Goal: Information Seeking & Learning: Check status

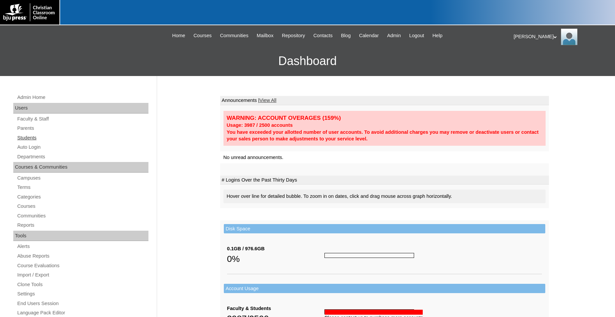
click at [33, 138] on link "Students" at bounding box center [83, 138] width 132 height 8
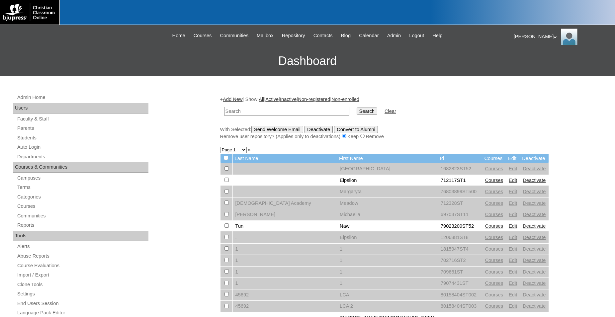
click at [259, 112] on input "text" at bounding box center [286, 111] width 125 height 9
type input "[PERSON_NAME]"
click at [357, 108] on input "Search" at bounding box center [367, 111] width 21 height 7
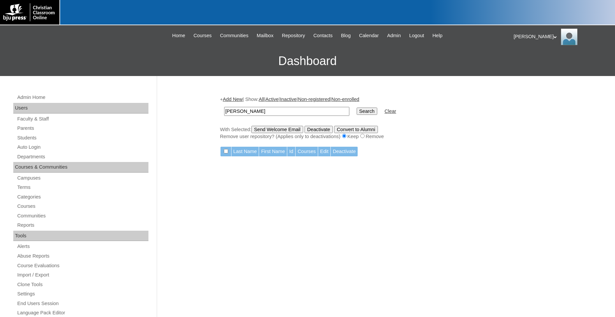
type input "[PERSON_NAME]"
click at [357, 108] on input "Search" at bounding box center [367, 111] width 21 height 7
drag, startPoint x: 261, startPoint y: 111, endPoint x: 215, endPoint y: 111, distance: 45.9
click at [224, 111] on input "VanArsdale" at bounding box center [286, 111] width 125 height 9
type input "Karson"
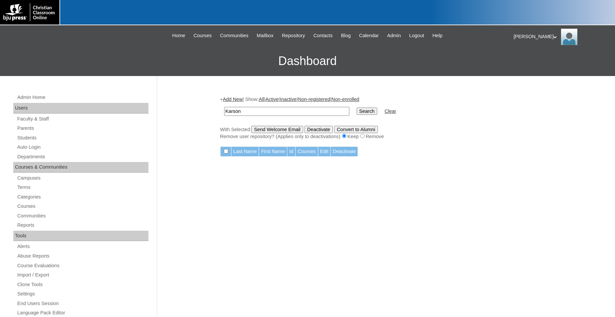
click at [357, 108] on input "Search" at bounding box center [367, 111] width 21 height 7
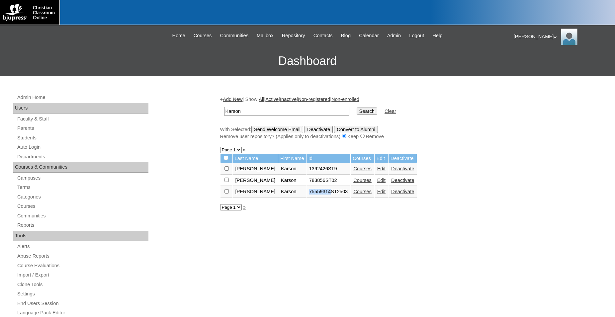
drag, startPoint x: 299, startPoint y: 196, endPoint x: 320, endPoint y: 196, distance: 20.9
click at [320, 196] on td "75559314ST2503" at bounding box center [329, 191] width 44 height 11
copy td "75559314"
click at [354, 194] on link "Courses" at bounding box center [363, 191] width 18 height 5
drag, startPoint x: 321, startPoint y: 195, endPoint x: 297, endPoint y: 196, distance: 23.6
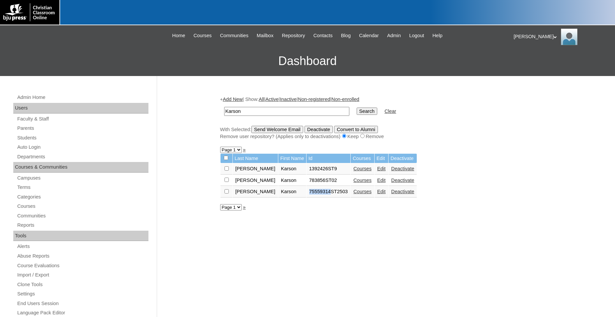
click at [307, 196] on td "75559314ST2503" at bounding box center [329, 191] width 44 height 11
copy td "75559314"
drag, startPoint x: 289, startPoint y: 114, endPoint x: 194, endPoint y: 115, distance: 95.7
click at [224, 115] on input "Karson" at bounding box center [286, 111] width 125 height 9
paste input "75559314"
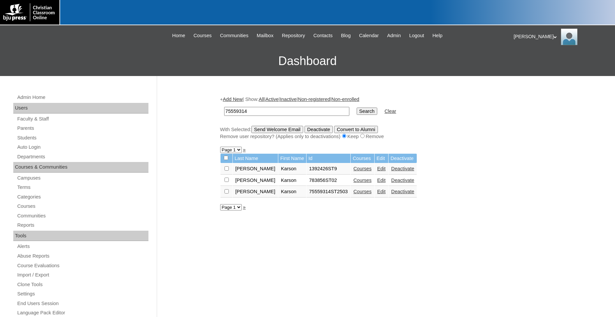
type input "75559314"
click at [357, 108] on input "Search" at bounding box center [367, 111] width 21 height 7
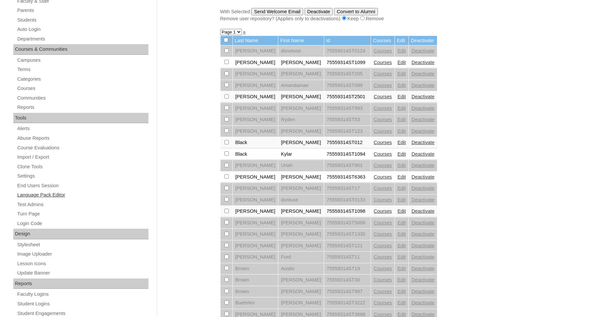
scroll to position [112, 0]
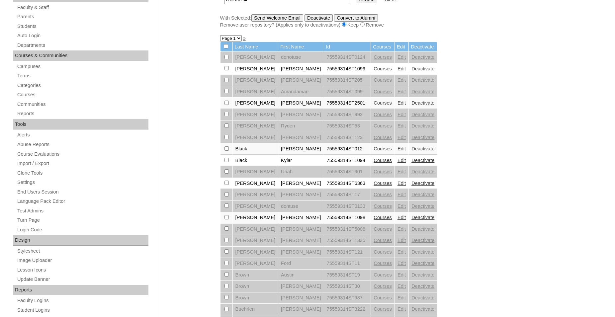
click at [374, 71] on link "Courses" at bounding box center [383, 68] width 18 height 5
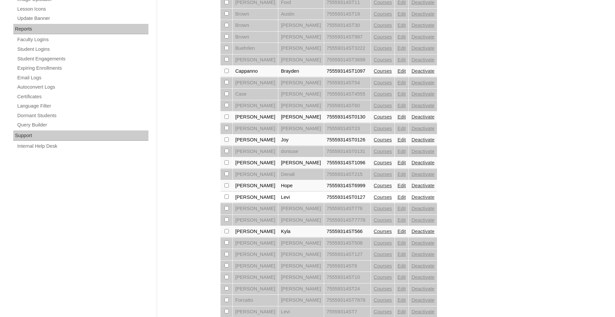
scroll to position [451, 0]
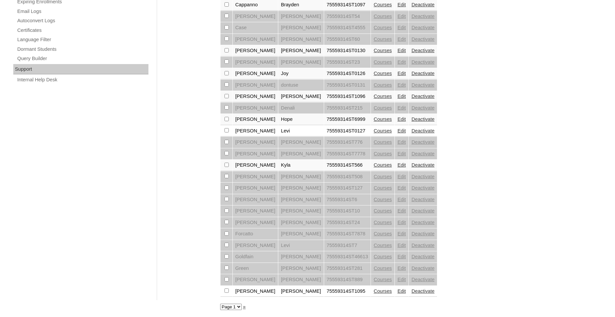
click at [220, 304] on select "Page 1 Page 2 Page 3" at bounding box center [231, 307] width 22 height 6
select select "admin_students.php?q=75559314&submit=Search&page=2"
click option "Page 2" at bounding box center [0, 0] width 0 height 0
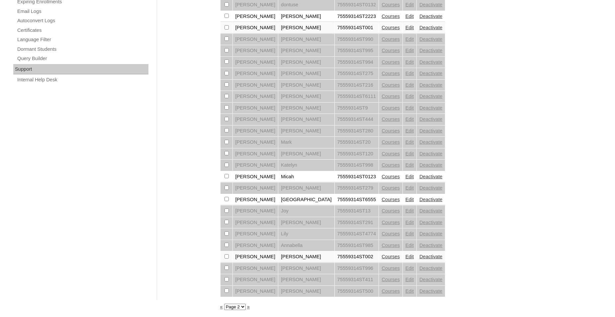
scroll to position [451, 0]
click at [224, 304] on select "Page 1 Page 2 Page 3" at bounding box center [235, 307] width 22 height 6
select select "admin_students.php?q=75559314&submit=Search&page=3"
click option "Page 3" at bounding box center [0, 0] width 0 height 0
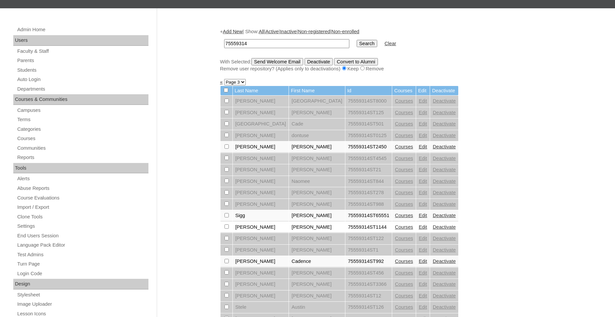
scroll to position [34, 0]
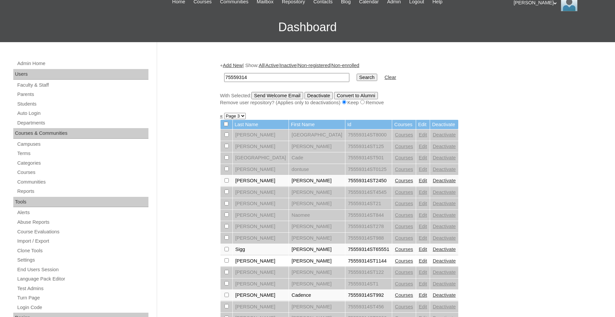
select select "admin_students.php?q=75559314&submit=Search&page=2"
click option "Page 2" at bounding box center [0, 0] width 0 height 0
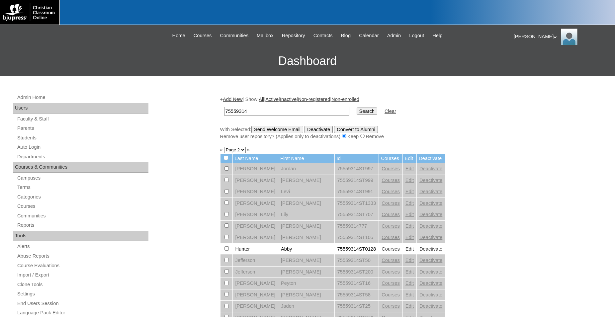
click at [406, 252] on link "Edit" at bounding box center [410, 249] width 8 height 5
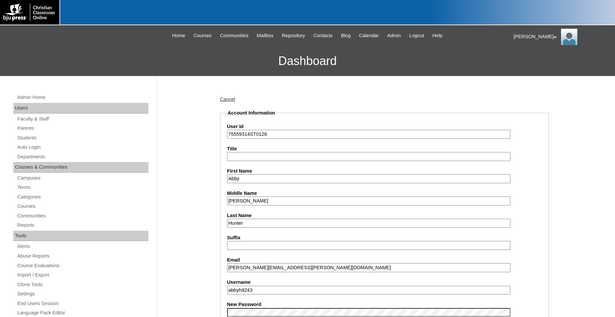
drag, startPoint x: 273, startPoint y: 135, endPoint x: 205, endPoint y: 141, distance: 68.3
click at [227, 139] on input "75559314ST0128" at bounding box center [368, 134] width 283 height 9
type input "75"
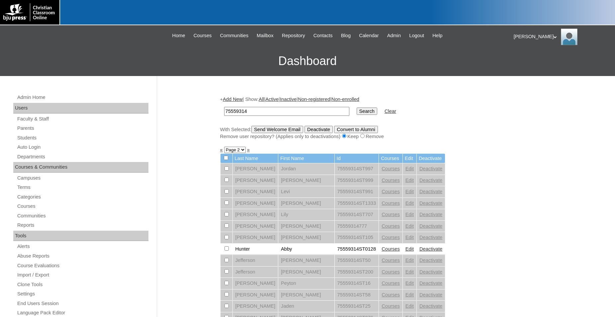
drag, startPoint x: 265, startPoint y: 112, endPoint x: 189, endPoint y: 115, distance: 75.8
click at [224, 115] on input "75559314" at bounding box center [286, 111] width 125 height 9
type input "75283416"
click at [357, 108] on input "Search" at bounding box center [367, 111] width 21 height 7
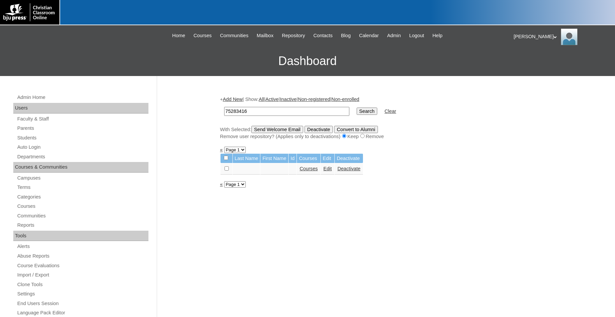
click at [311, 171] on link "Courses" at bounding box center [309, 168] width 18 height 5
drag, startPoint x: 256, startPoint y: 111, endPoint x: 208, endPoint y: 113, distance: 47.6
click at [224, 113] on input "75283416" at bounding box center [286, 111] width 125 height 9
type input "[PERSON_NAME]"
click at [357, 108] on input "Search" at bounding box center [367, 111] width 21 height 7
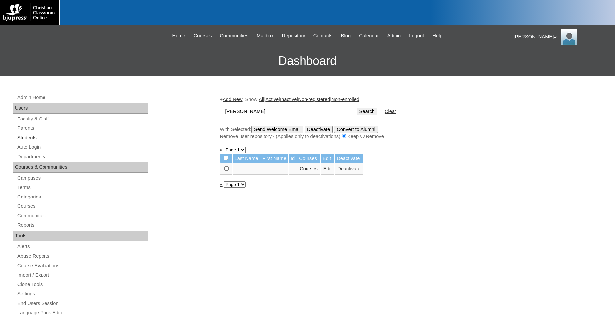
click at [32, 136] on link "Students" at bounding box center [83, 138] width 132 height 8
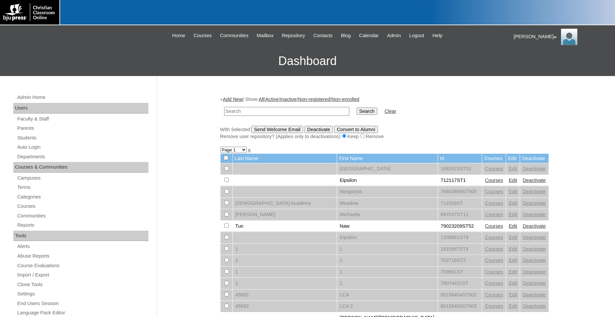
click at [285, 111] on input "text" at bounding box center [286, 111] width 125 height 9
click at [269, 109] on input "text" at bounding box center [286, 111] width 125 height 9
type input "[PERSON_NAME]"
click at [357, 108] on input "Search" at bounding box center [367, 111] width 21 height 7
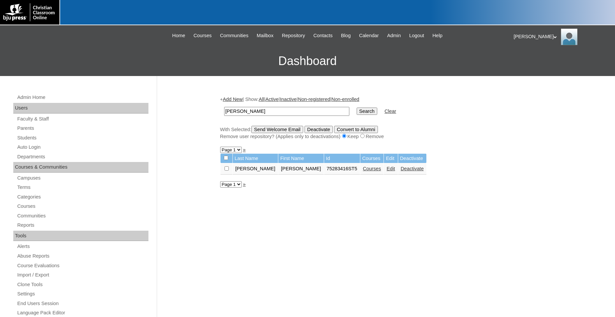
drag, startPoint x: 268, startPoint y: 112, endPoint x: 194, endPoint y: 112, distance: 73.8
click at [224, 112] on input "[PERSON_NAME]" at bounding box center [286, 111] width 125 height 9
type input "75283416"
click at [357, 108] on input "Search" at bounding box center [367, 111] width 21 height 7
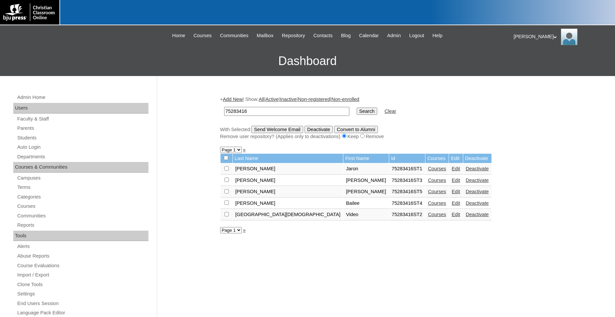
click at [428, 194] on link "Courses" at bounding box center [437, 191] width 18 height 5
click at [428, 171] on link "Courses" at bounding box center [437, 168] width 18 height 5
click at [428, 183] on link "Courses" at bounding box center [437, 180] width 18 height 5
click at [428, 171] on link "Courses" at bounding box center [437, 168] width 18 height 5
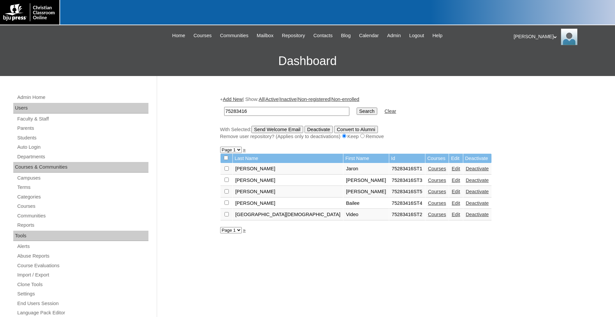
click at [428, 183] on link "Courses" at bounding box center [437, 180] width 18 height 5
click at [428, 194] on link "Courses" at bounding box center [437, 191] width 18 height 5
click at [426, 209] on td "Courses" at bounding box center [438, 203] width 24 height 11
click at [428, 205] on link "Courses" at bounding box center [437, 203] width 18 height 5
click at [33, 138] on link "Students" at bounding box center [83, 138] width 132 height 8
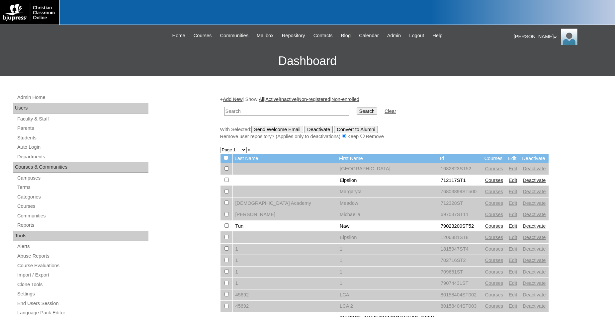
click at [300, 2] on div at bounding box center [307, 12] width 615 height 25
click at [259, 112] on input "text" at bounding box center [286, 111] width 125 height 9
click at [27, 139] on link "Students" at bounding box center [83, 138] width 132 height 8
click at [243, 111] on input "text" at bounding box center [286, 111] width 125 height 9
type input "718006"
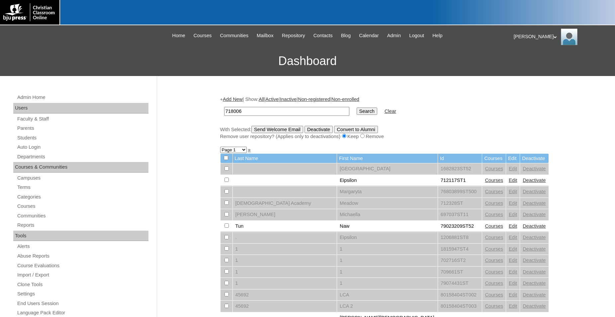
click at [357, 108] on input "Search" at bounding box center [367, 111] width 21 height 7
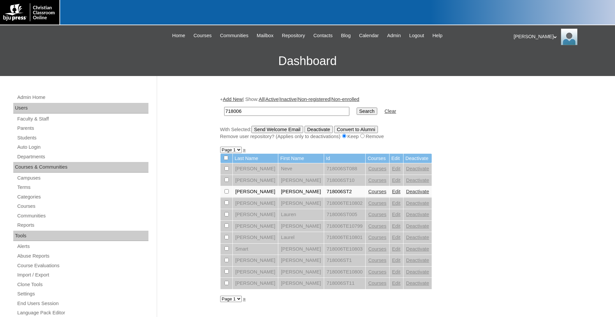
drag, startPoint x: 261, startPoint y: 109, endPoint x: 181, endPoint y: 111, distance: 80.4
click at [224, 111] on input "718006" at bounding box center [286, 111] width 125 height 9
paste input "8366261"
type input "78366261"
click at [357, 108] on input "Search" at bounding box center [367, 111] width 21 height 7
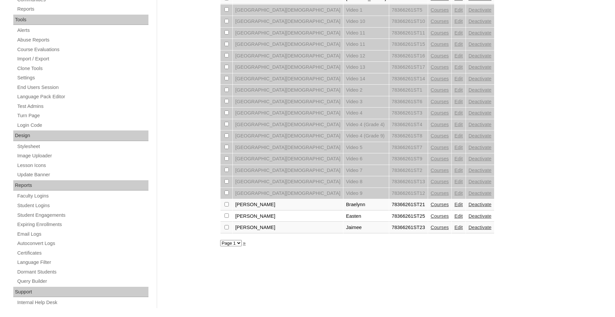
scroll to position [224, 0]
